Goal: Information Seeking & Learning: Learn about a topic

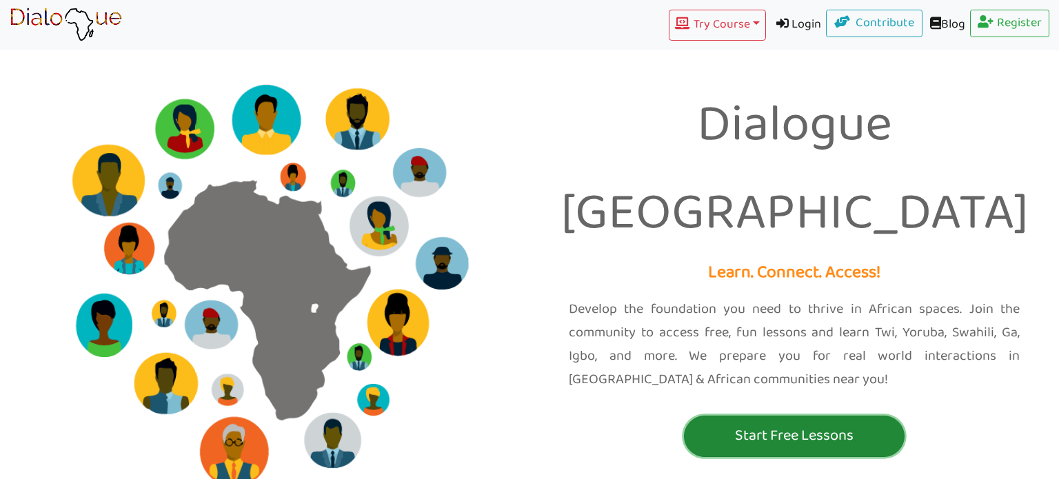
click at [795, 423] on p "Start Free Lessons" at bounding box center [794, 436] width 214 height 26
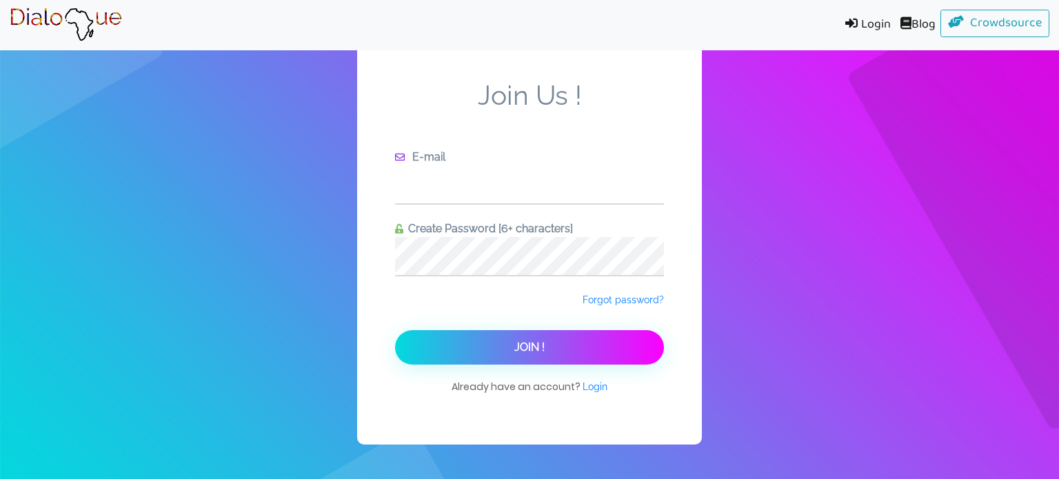
click at [452, 185] on input "text" at bounding box center [529, 184] width 269 height 38
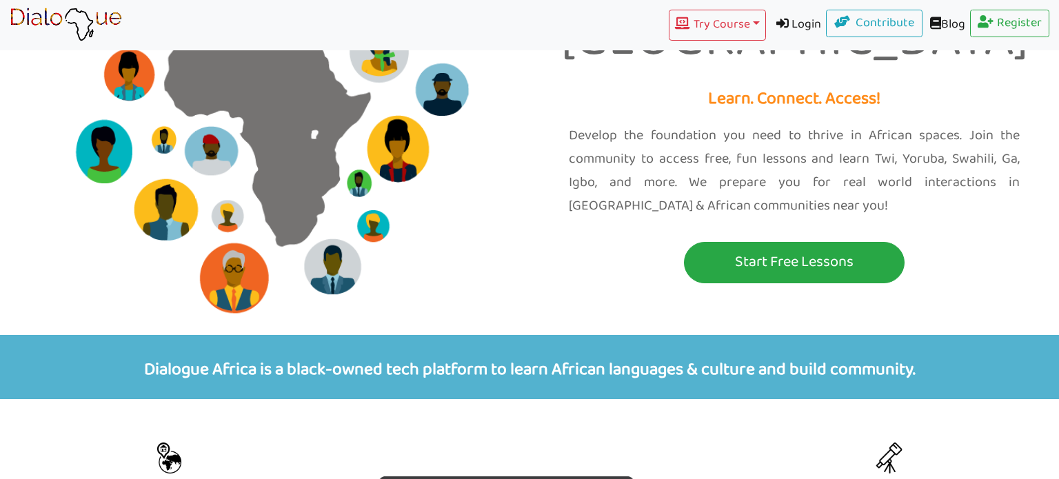
scroll to position [172, 0]
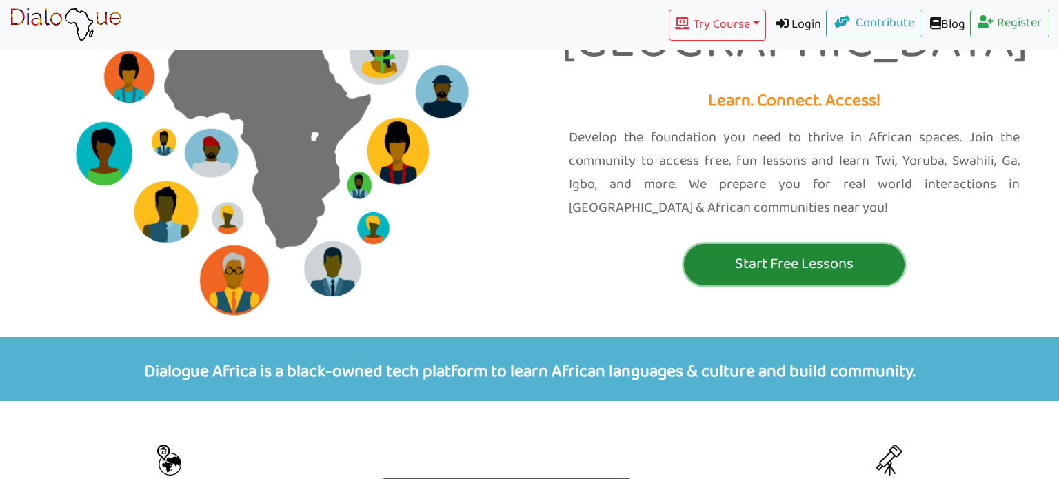
click at [780, 244] on button "Start Free Lessons" at bounding box center [794, 264] width 221 height 41
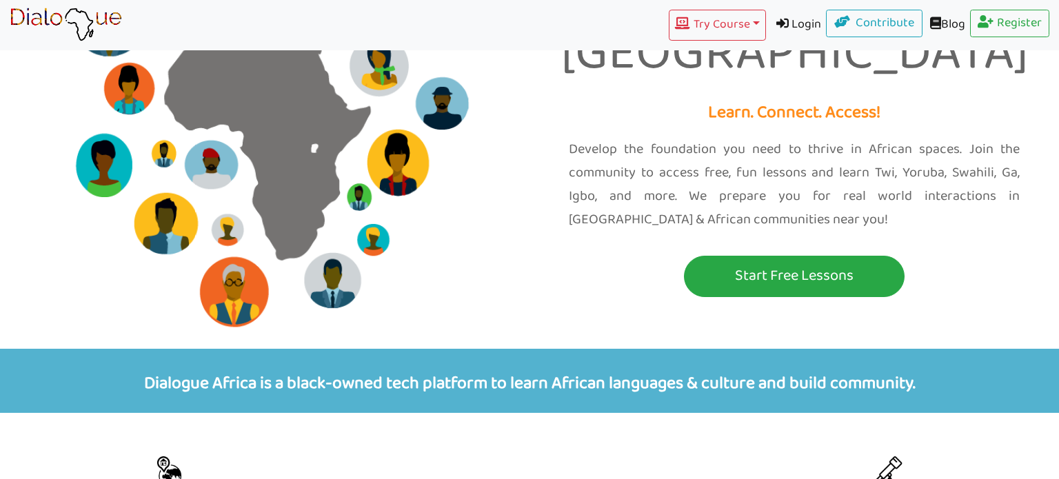
scroll to position [148, 0]
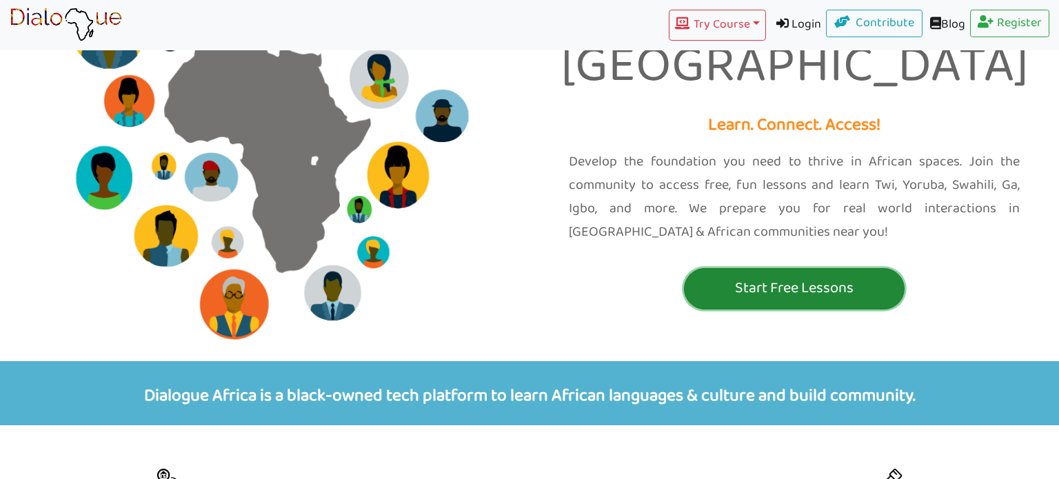
click at [757, 276] on p "Start Free Lessons" at bounding box center [794, 289] width 214 height 26
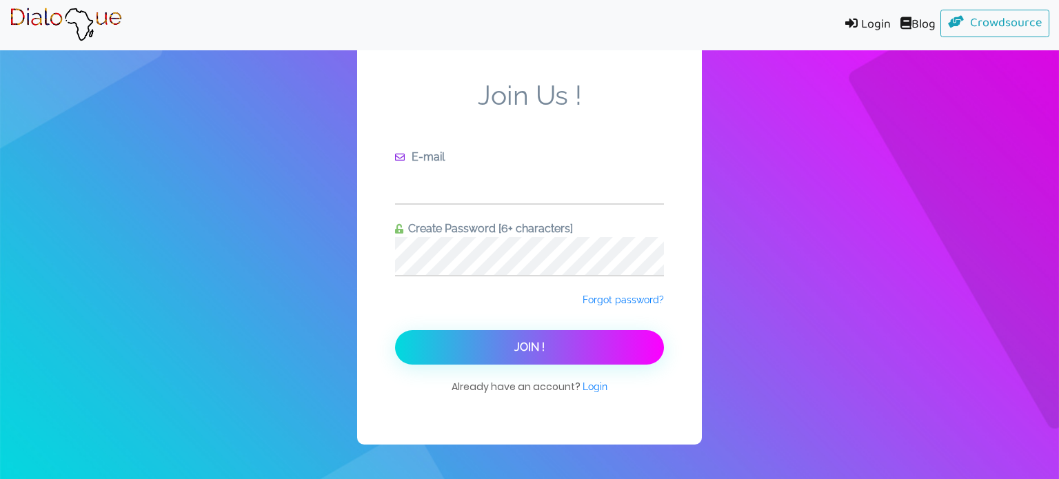
click at [549, 192] on input "text" at bounding box center [529, 184] width 269 height 38
type input "[EMAIL_ADDRESS][DOMAIN_NAME]"
click at [395, 330] on button "Join !" at bounding box center [529, 347] width 269 height 34
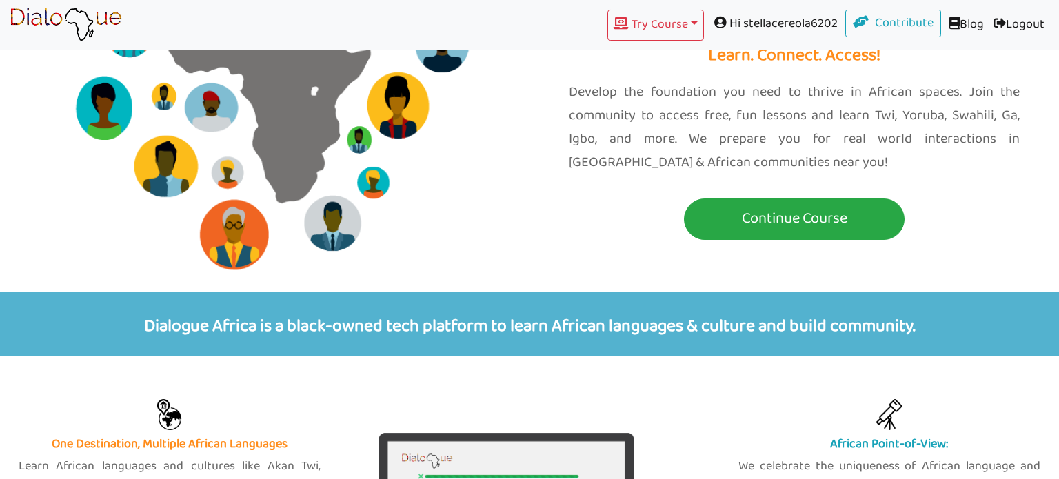
scroll to position [218, 0]
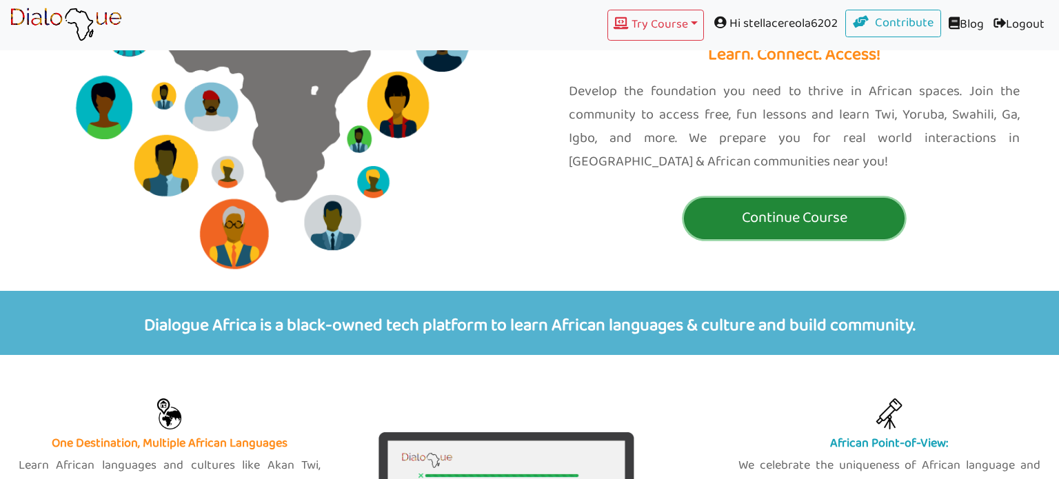
click at [801, 205] on p "Continue Course" at bounding box center [794, 218] width 214 height 26
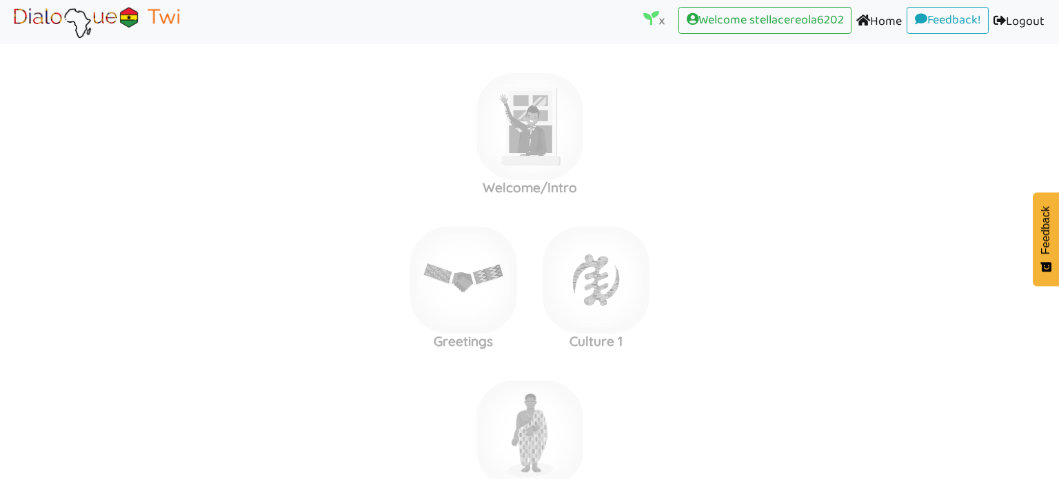
click at [801, 169] on label "Welcome/Intro" at bounding box center [529, 126] width 1059 height 149
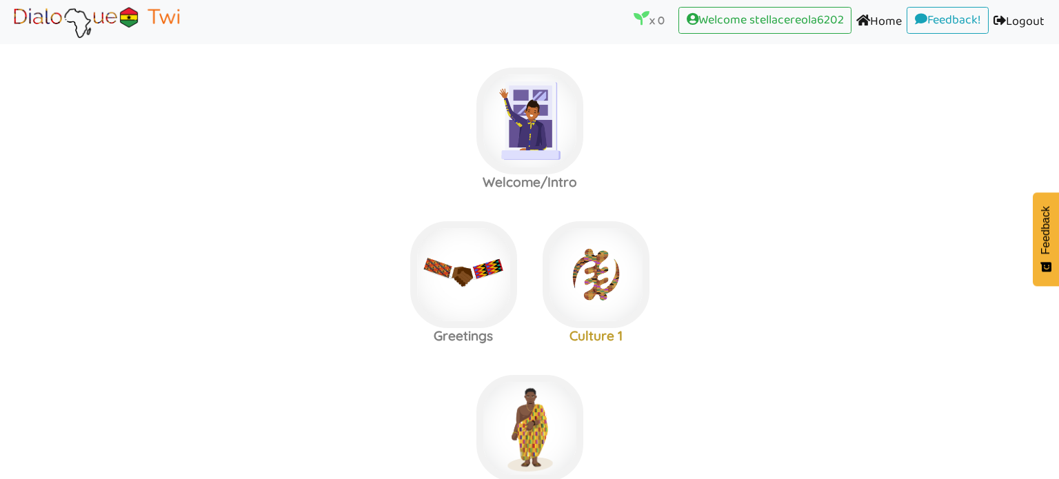
scroll to position [7, 0]
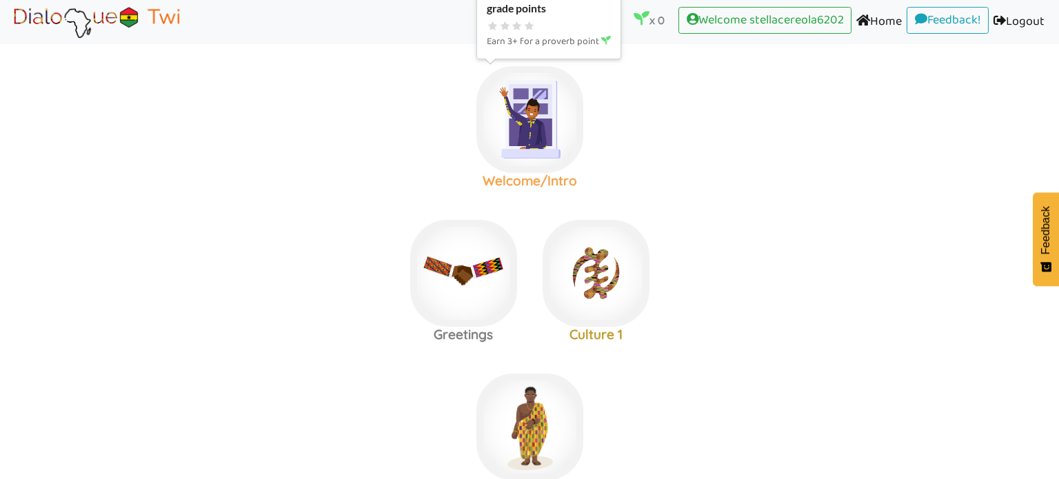
click at [529, 137] on img at bounding box center [529, 119] width 107 height 107
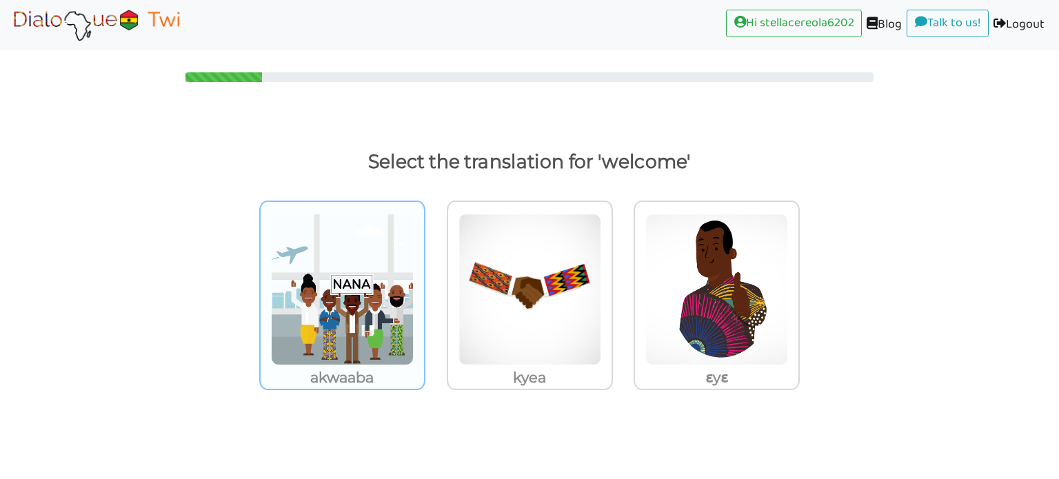
click at [364, 252] on img at bounding box center [342, 290] width 143 height 152
click at [424, 276] on input "akwaaba" at bounding box center [429, 281] width 10 height 10
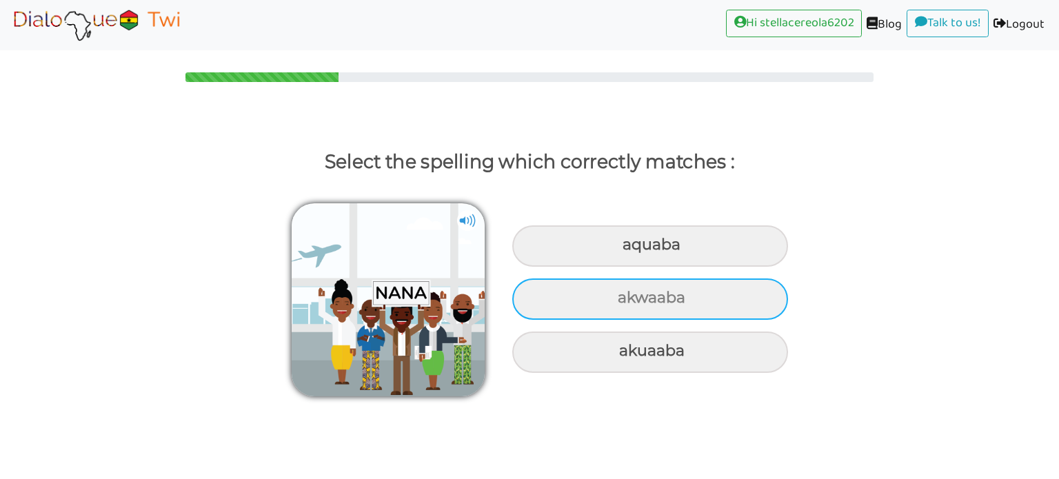
click at [721, 310] on div "akwaaba" at bounding box center [650, 299] width 276 height 41
click at [624, 303] on input "akwaaba" at bounding box center [619, 298] width 9 height 9
radio input "true"
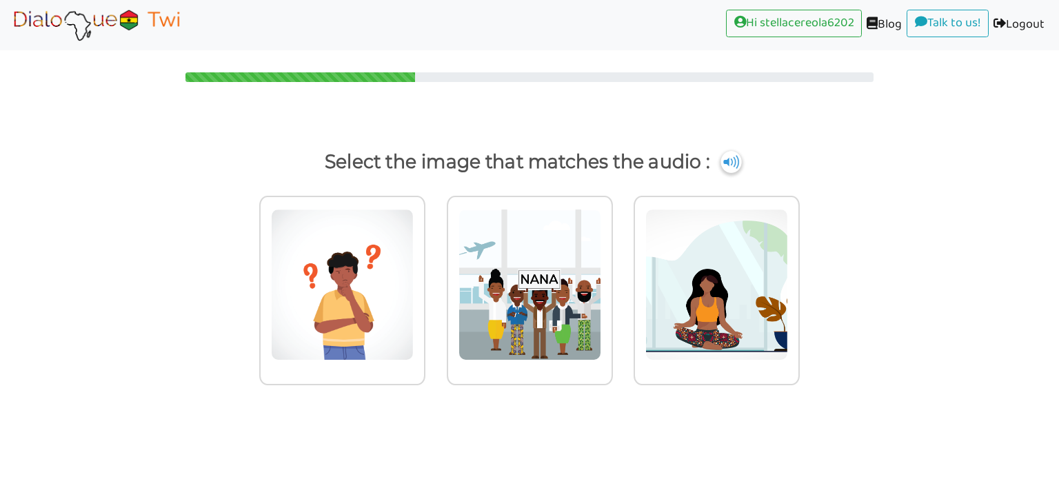
click at [727, 160] on img at bounding box center [731, 162] width 21 height 22
click at [545, 276] on img at bounding box center [530, 285] width 143 height 152
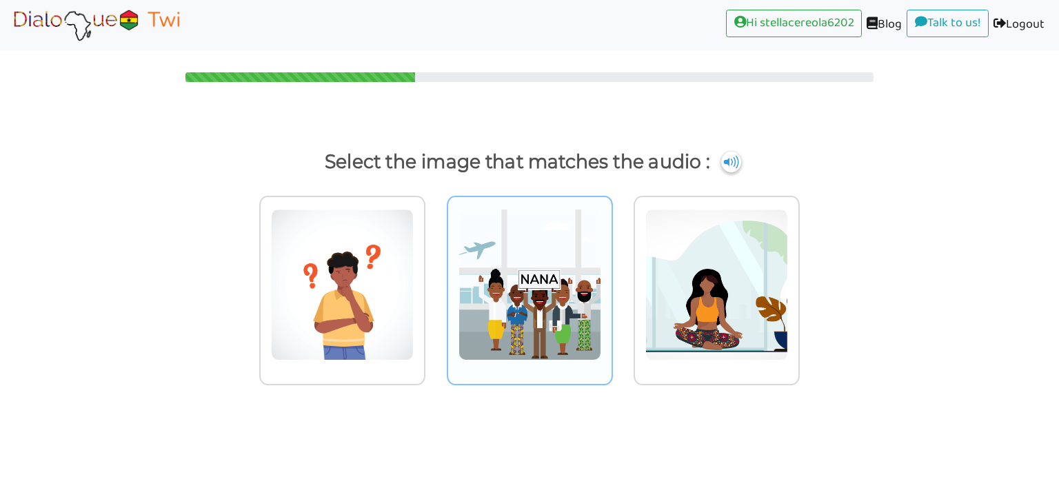
click at [612, 276] on input "radio" at bounding box center [617, 276] width 10 height 10
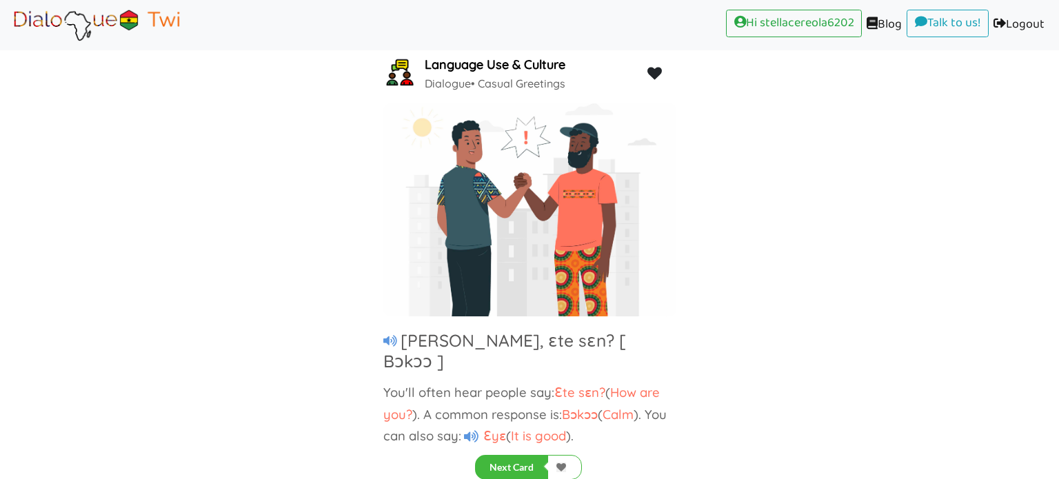
scroll to position [57, 0]
click at [390, 334] on div "[PERSON_NAME], ɛte sɛn? [ Bɔkɔɔ ]" at bounding box center [529, 351] width 293 height 41
click at [587, 384] on span "Ɛte sɛn?" at bounding box center [579, 392] width 51 height 17
click at [394, 341] on icon at bounding box center [390, 341] width 14 height 12
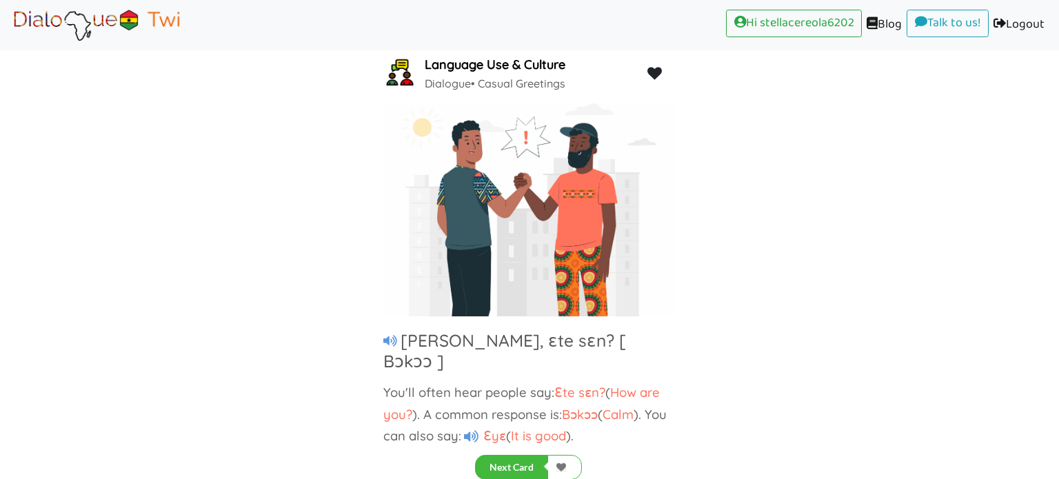
click at [394, 341] on icon at bounding box center [390, 341] width 14 height 12
click at [476, 430] on icon at bounding box center [471, 436] width 14 height 13
click at [512, 468] on button "Next Card" at bounding box center [511, 467] width 73 height 25
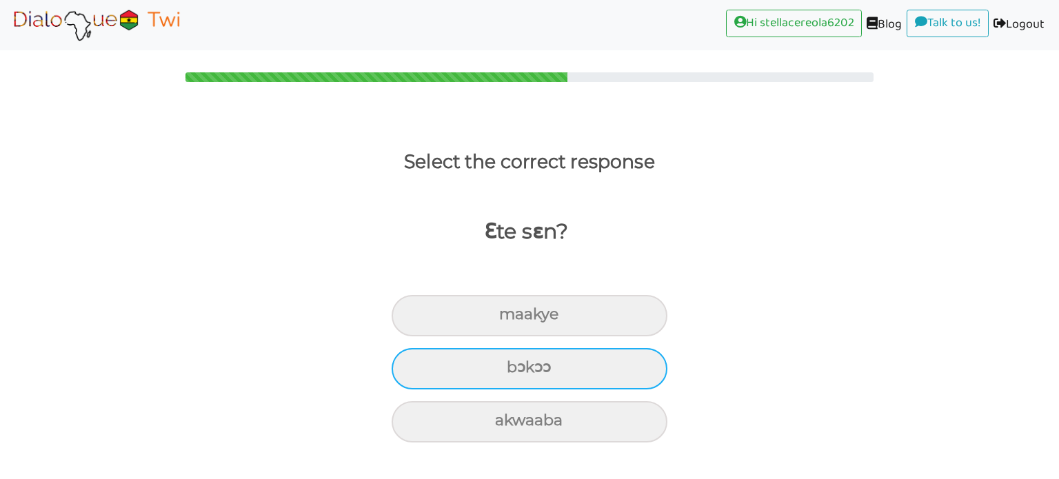
click at [403, 384] on div "bɔkɔɔ" at bounding box center [530, 368] width 276 height 41
click at [508, 372] on input "bɔkɔɔ" at bounding box center [512, 367] width 9 height 9
radio input "true"
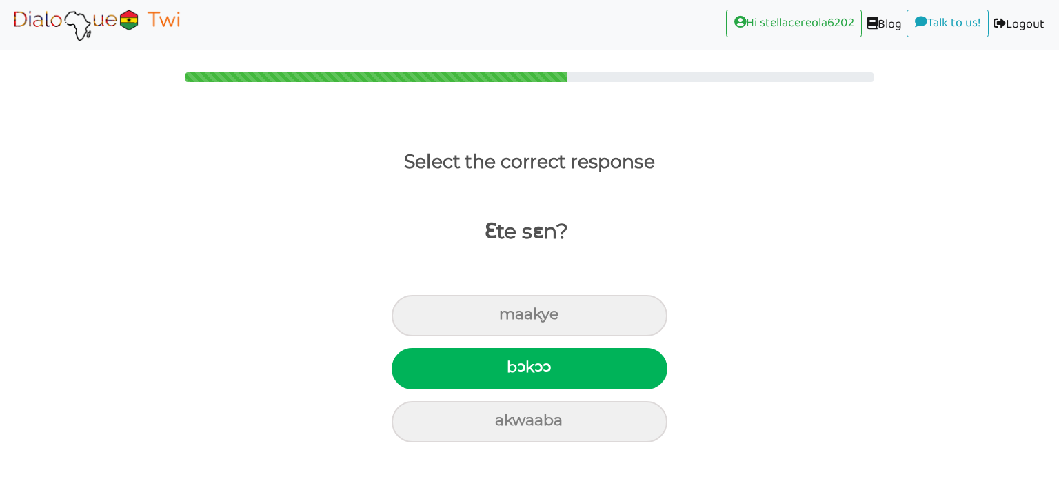
click at [414, 372] on div "bɔkɔɔ" at bounding box center [530, 368] width 276 height 41
click at [508, 372] on input "bɔkɔɔ" at bounding box center [512, 367] width 9 height 9
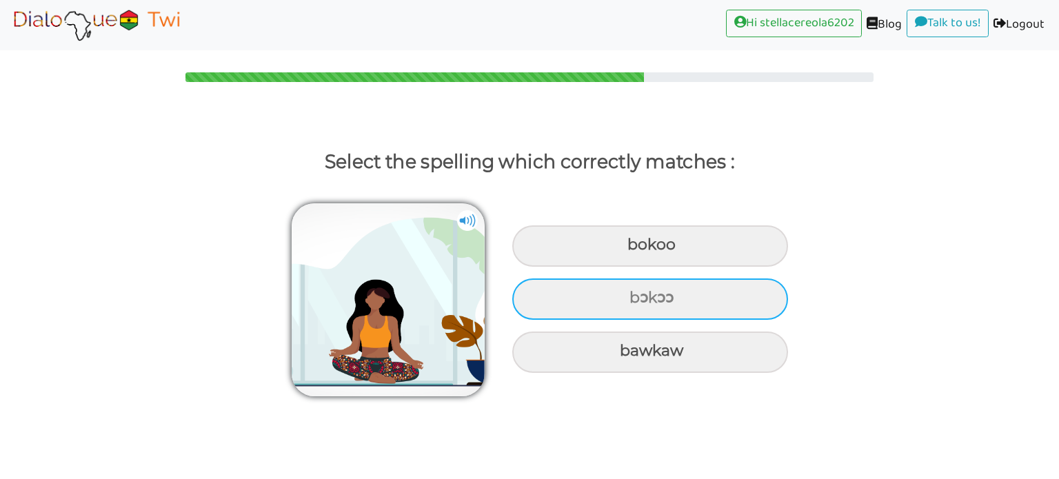
click at [747, 316] on div "bɔkɔɔ" at bounding box center [650, 299] width 276 height 41
click at [636, 303] on input "bɔkɔɔ" at bounding box center [631, 298] width 9 height 9
radio input "true"
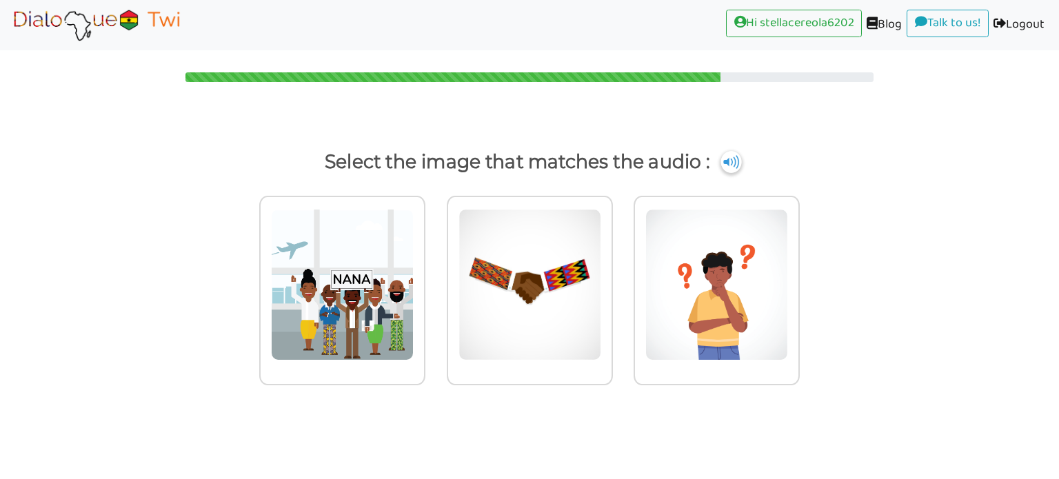
click at [730, 172] on img at bounding box center [731, 162] width 21 height 22
click at [732, 167] on img at bounding box center [731, 162] width 21 height 22
click at [571, 303] on img at bounding box center [530, 285] width 143 height 152
click at [612, 281] on input "radio" at bounding box center [617, 276] width 10 height 10
